Goal: Navigation & Orientation: Go to known website

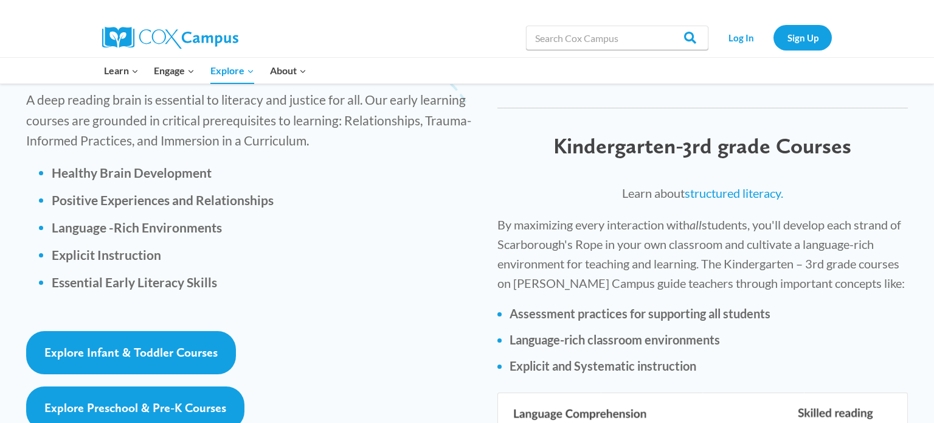
scroll to position [1707, 0]
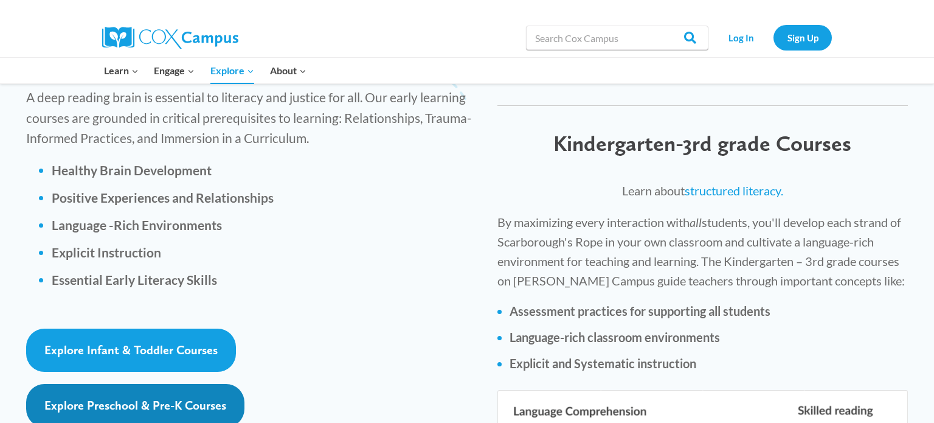
click at [159, 398] on span "Explore Preschool & Pre-K Courses" at bounding box center [135, 405] width 182 height 15
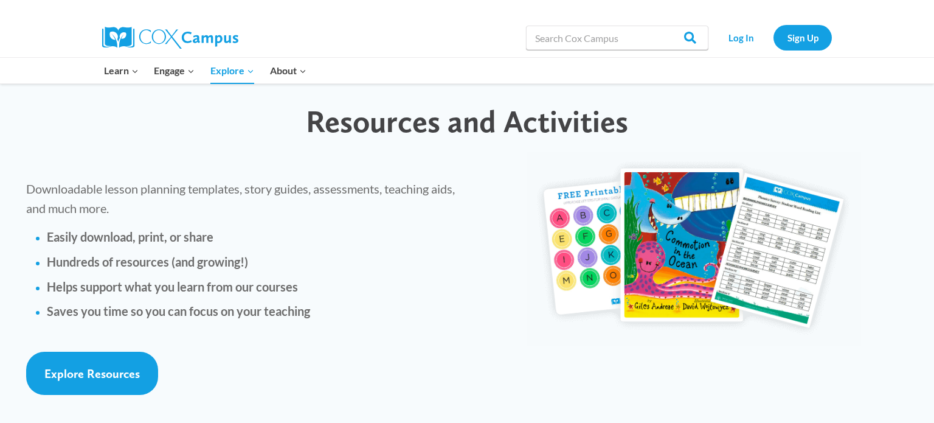
scroll to position [2655, 0]
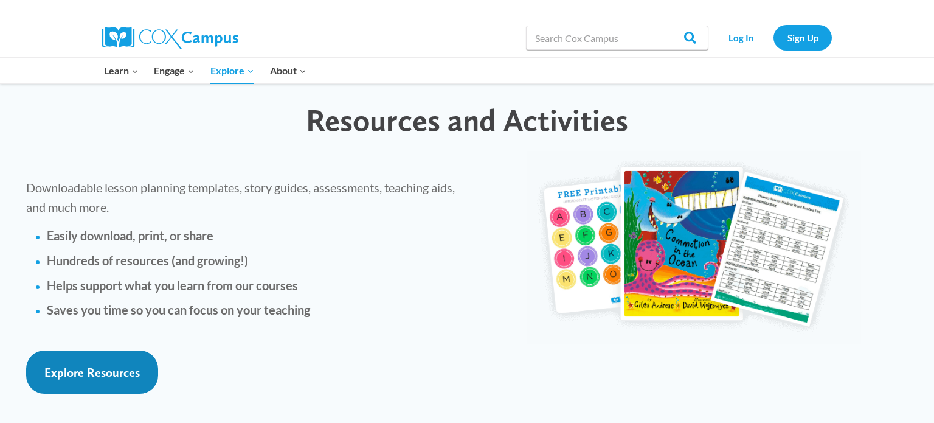
click at [69, 365] on span "Explore Resources" at bounding box center [91, 372] width 95 height 15
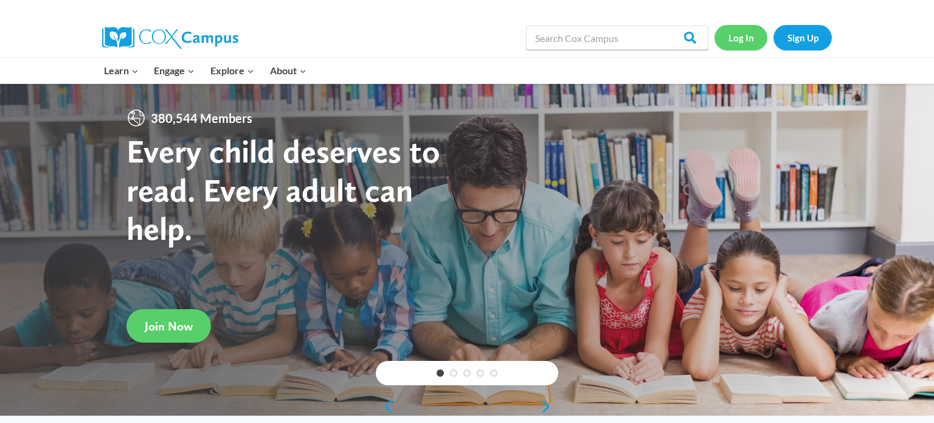
click at [730, 35] on link "Log In" at bounding box center [740, 37] width 53 height 25
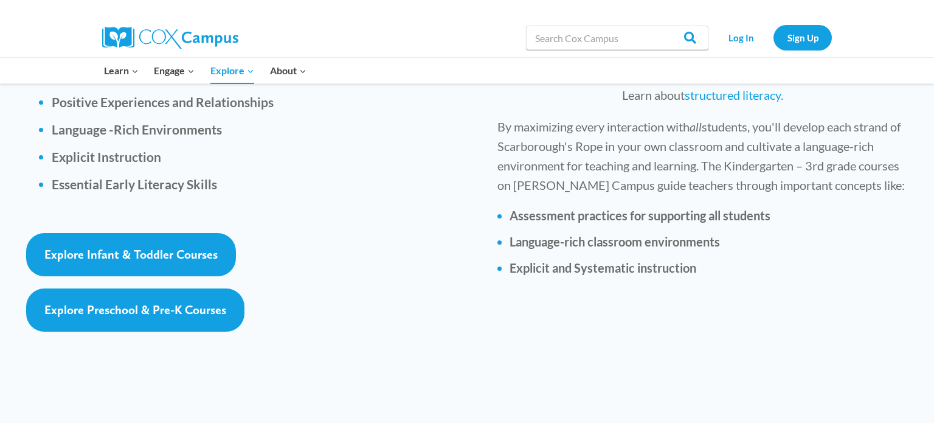
scroll to position [1804, 0]
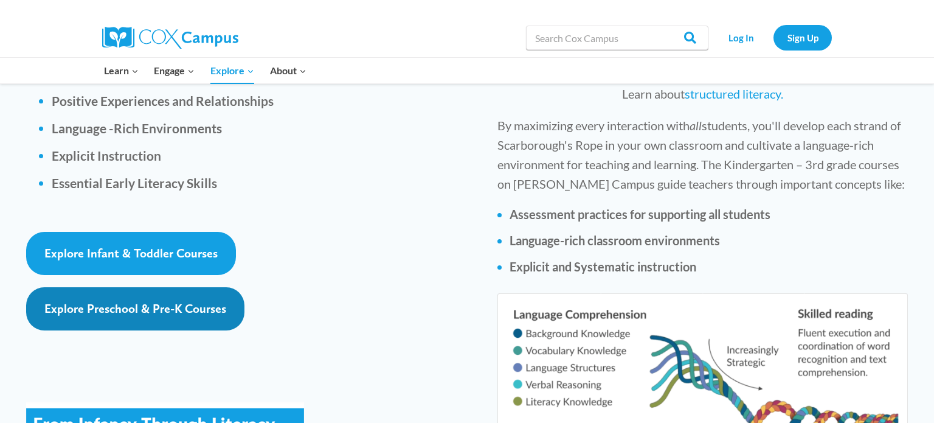
click at [144, 301] on span "Explore Preschool & Pre-K Courses" at bounding box center [135, 308] width 182 height 15
